Goal: Transaction & Acquisition: Purchase product/service

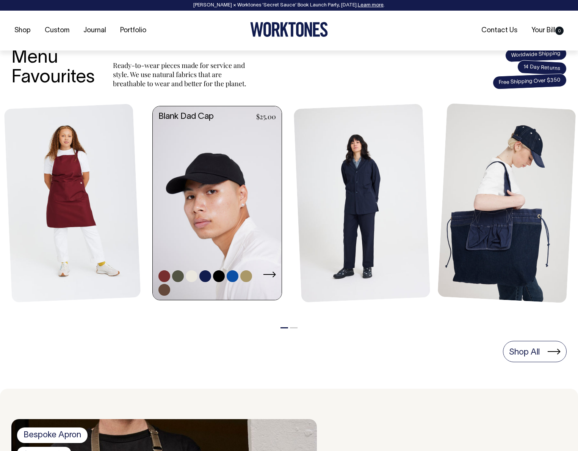
scroll to position [288, 0]
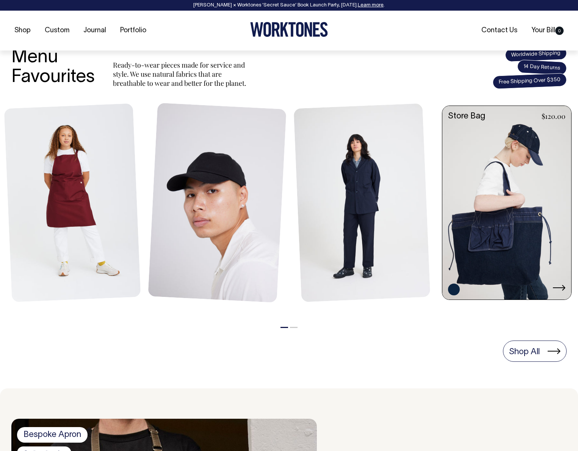
click at [501, 186] on link at bounding box center [507, 203] width 129 height 195
click at [560, 288] on icon at bounding box center [559, 287] width 13 height 6
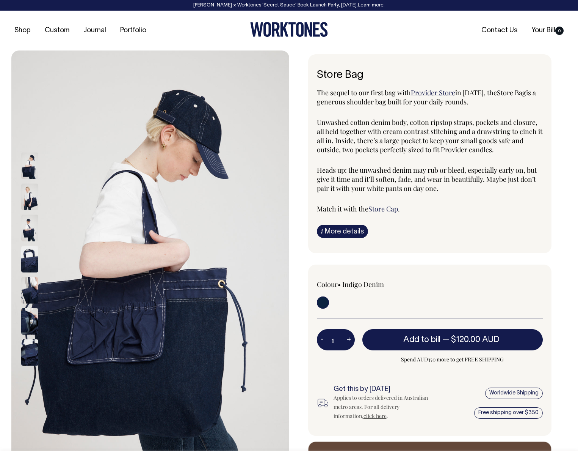
click at [26, 201] on img at bounding box center [29, 196] width 17 height 27
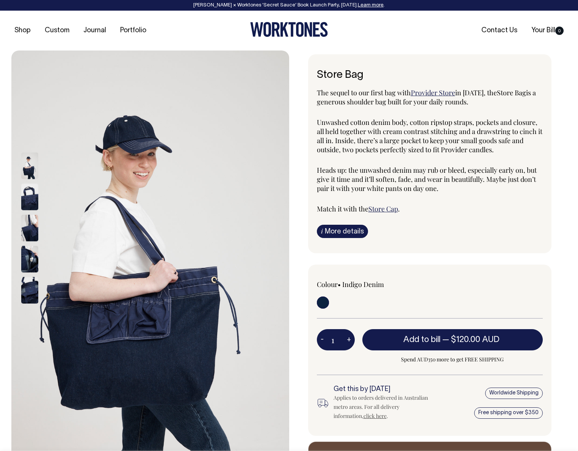
drag, startPoint x: 25, startPoint y: 230, endPoint x: 27, endPoint y: 244, distance: 13.8
click at [25, 231] on img at bounding box center [29, 227] width 17 height 27
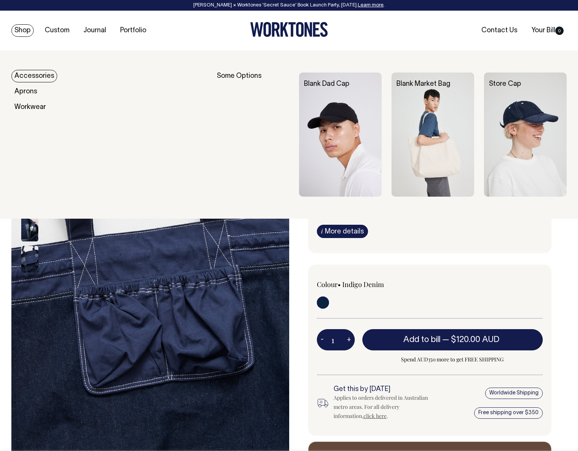
click at [25, 31] on link "Shop" at bounding box center [22, 30] width 22 height 13
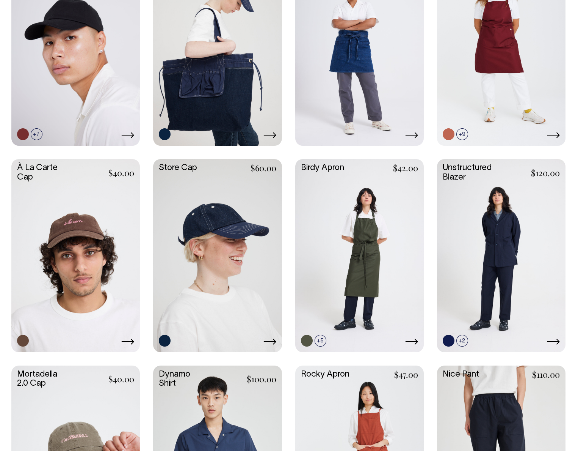
scroll to position [443, 0]
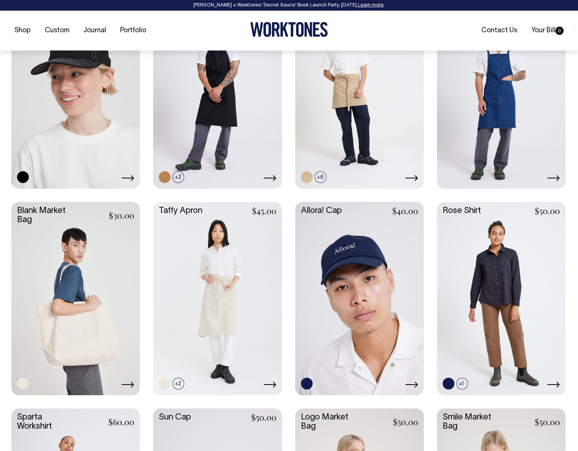
scroll to position [1001, 0]
click at [90, 248] on link at bounding box center [75, 297] width 129 height 192
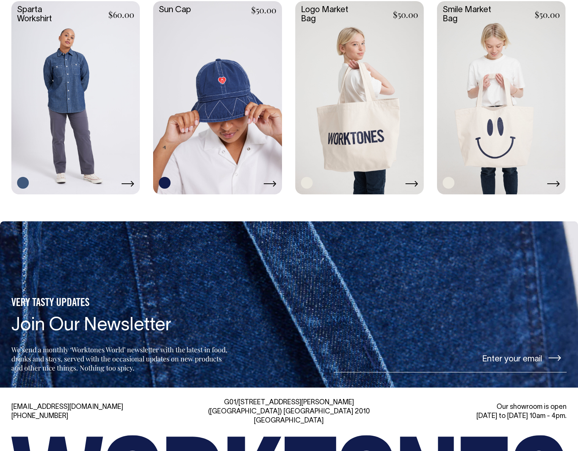
scroll to position [1408, 0]
click at [352, 104] on link at bounding box center [359, 97] width 129 height 192
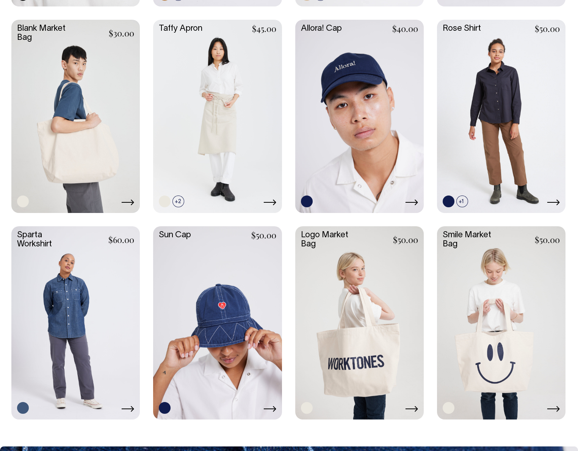
scroll to position [1183, 0]
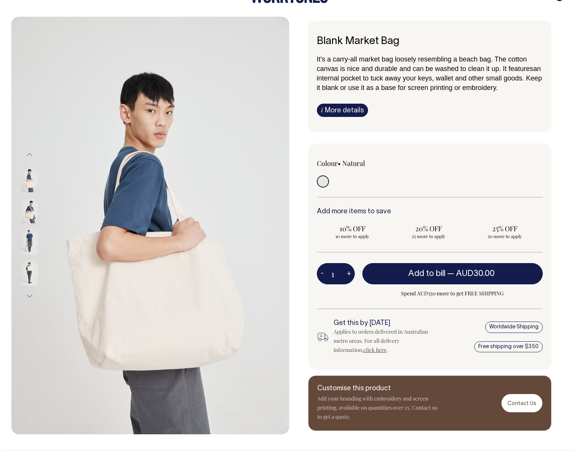
scroll to position [34, 0]
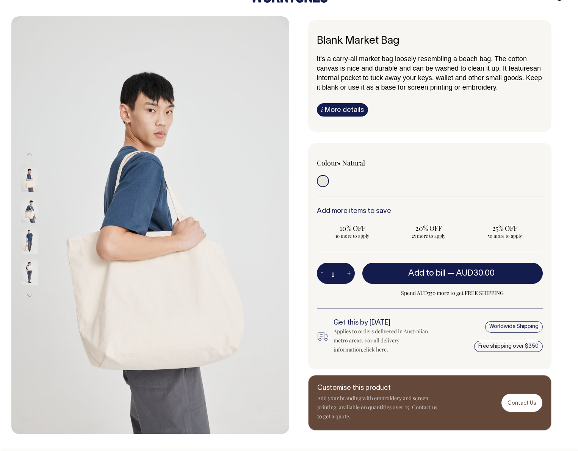
drag, startPoint x: 27, startPoint y: 206, endPoint x: 29, endPoint y: 211, distance: 4.9
click at [27, 207] on img at bounding box center [29, 209] width 17 height 27
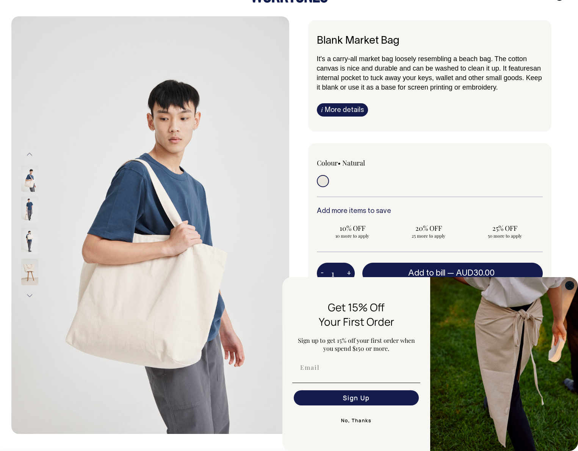
drag, startPoint x: 571, startPoint y: 284, endPoint x: 564, endPoint y: 289, distance: 7.9
click at [570, 284] on icon "Close dialog" at bounding box center [570, 285] width 9 height 9
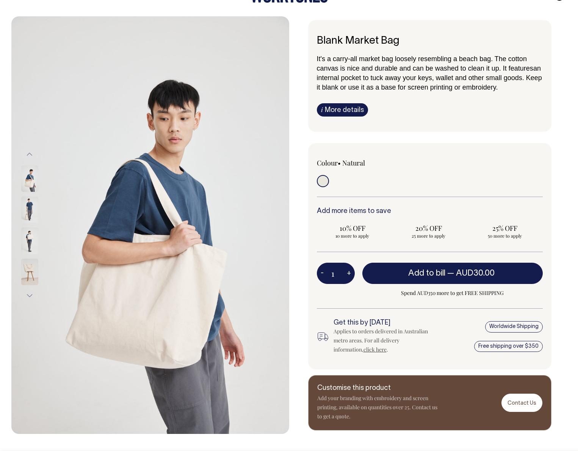
click at [560, 231] on div "Blank Market Bag It's a carry-all market bag loosely resembling a beach bag. Th…" at bounding box center [428, 225] width 278 height 410
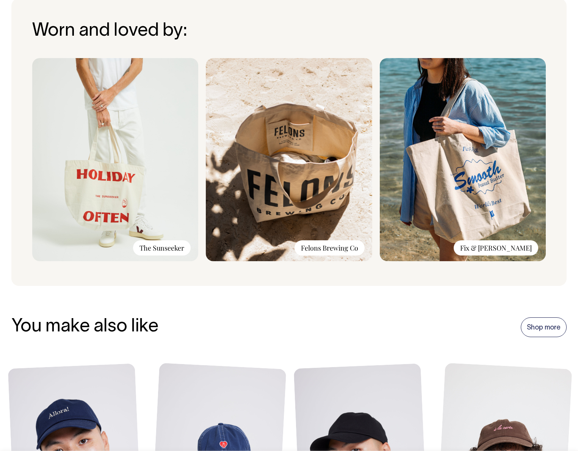
scroll to position [496, 0]
click at [274, 177] on img at bounding box center [289, 159] width 166 height 203
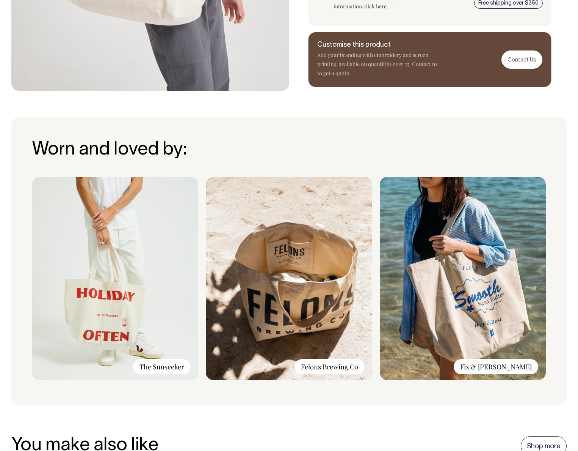
click at [270, 137] on div "Worn and loved by: The Sunseeker Felons Brewing Co Fix & Fogg" at bounding box center [289, 260] width 556 height 287
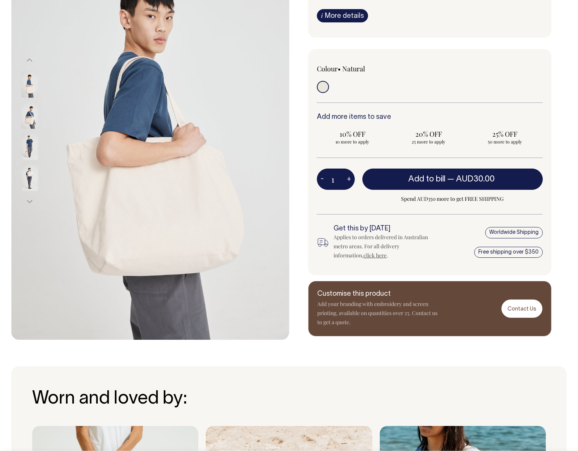
scroll to position [128, 0]
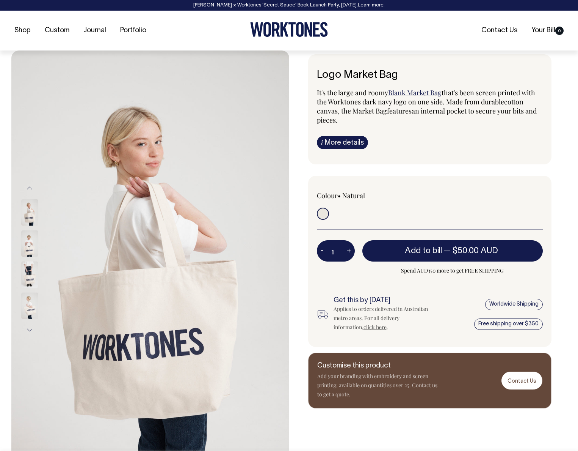
scroll to position [443, 0]
